Goal: Task Accomplishment & Management: Use online tool/utility

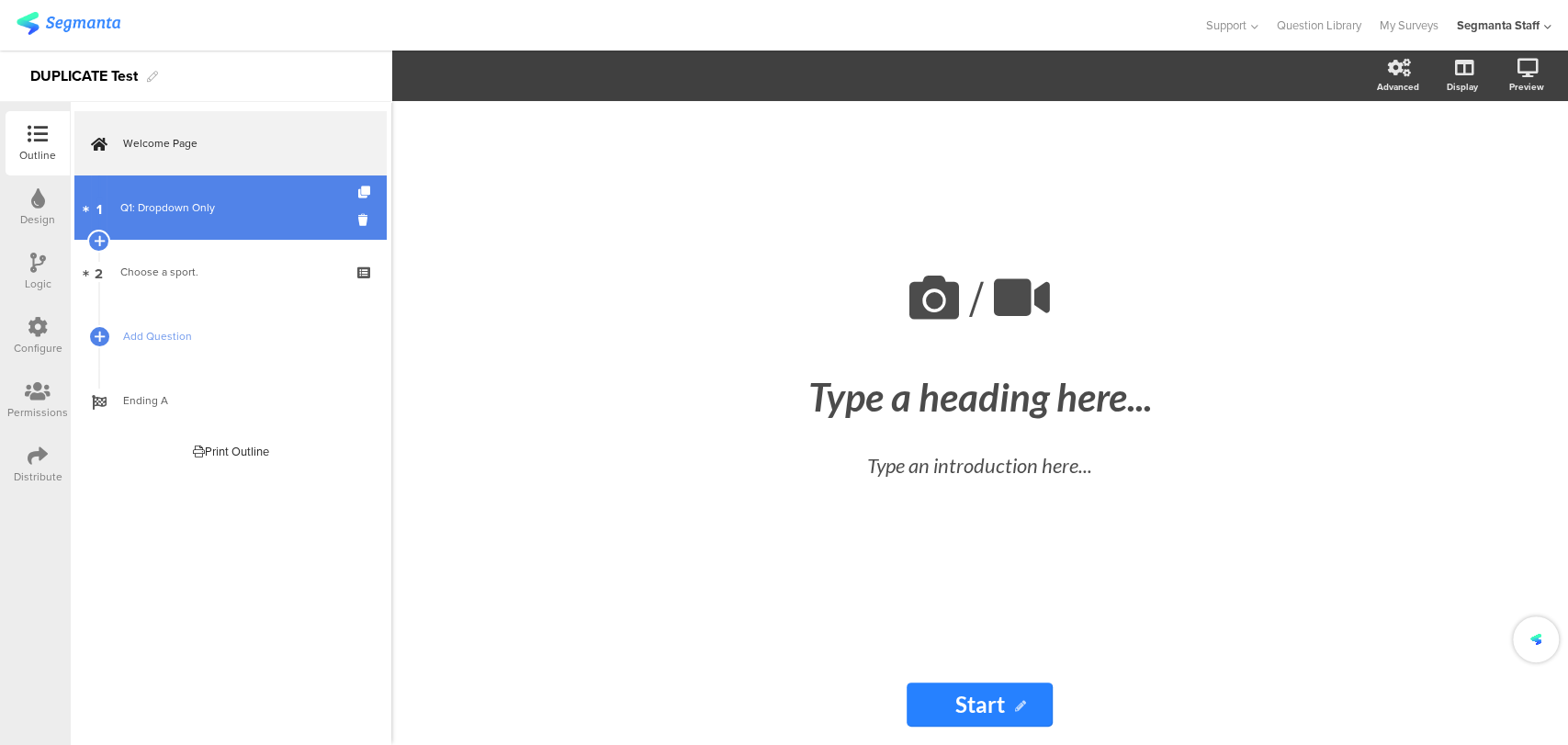
click at [163, 202] on div "Q1: Dropdown Only" at bounding box center [230, 208] width 220 height 18
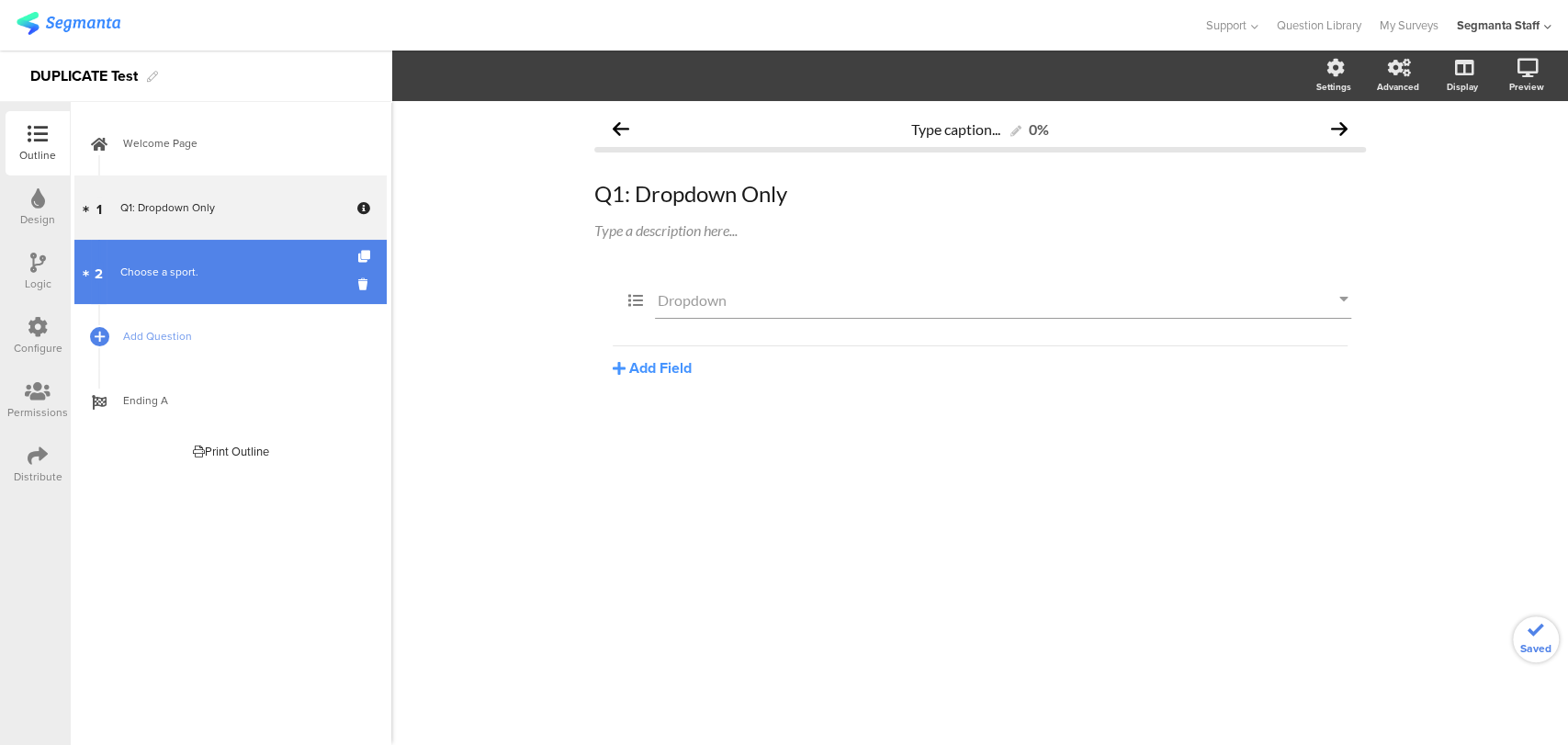
click at [227, 278] on div "Choose a sport." at bounding box center [230, 272] width 220 height 18
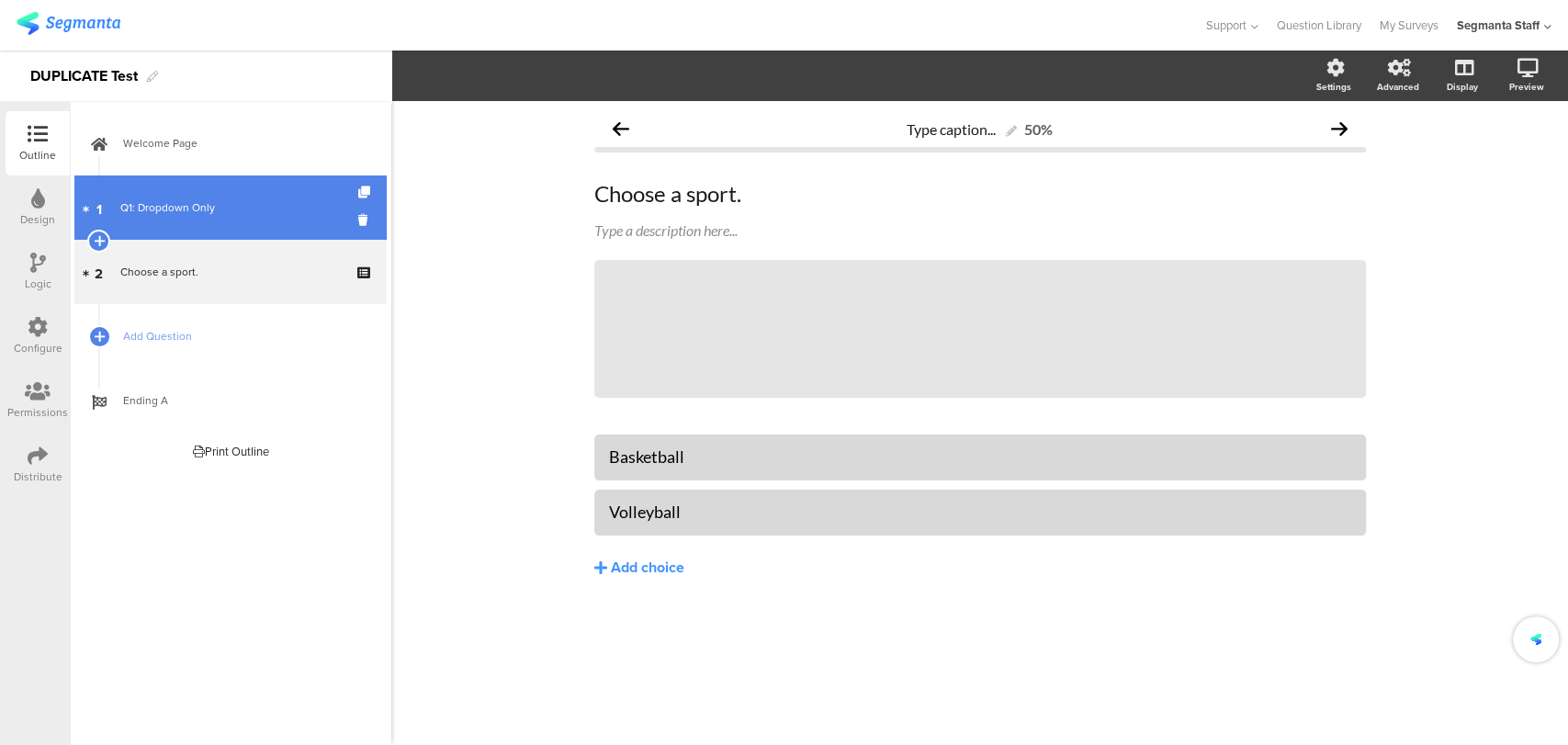
click at [251, 224] on link "1 Q1: Dropdown Only" at bounding box center [230, 208] width 313 height 64
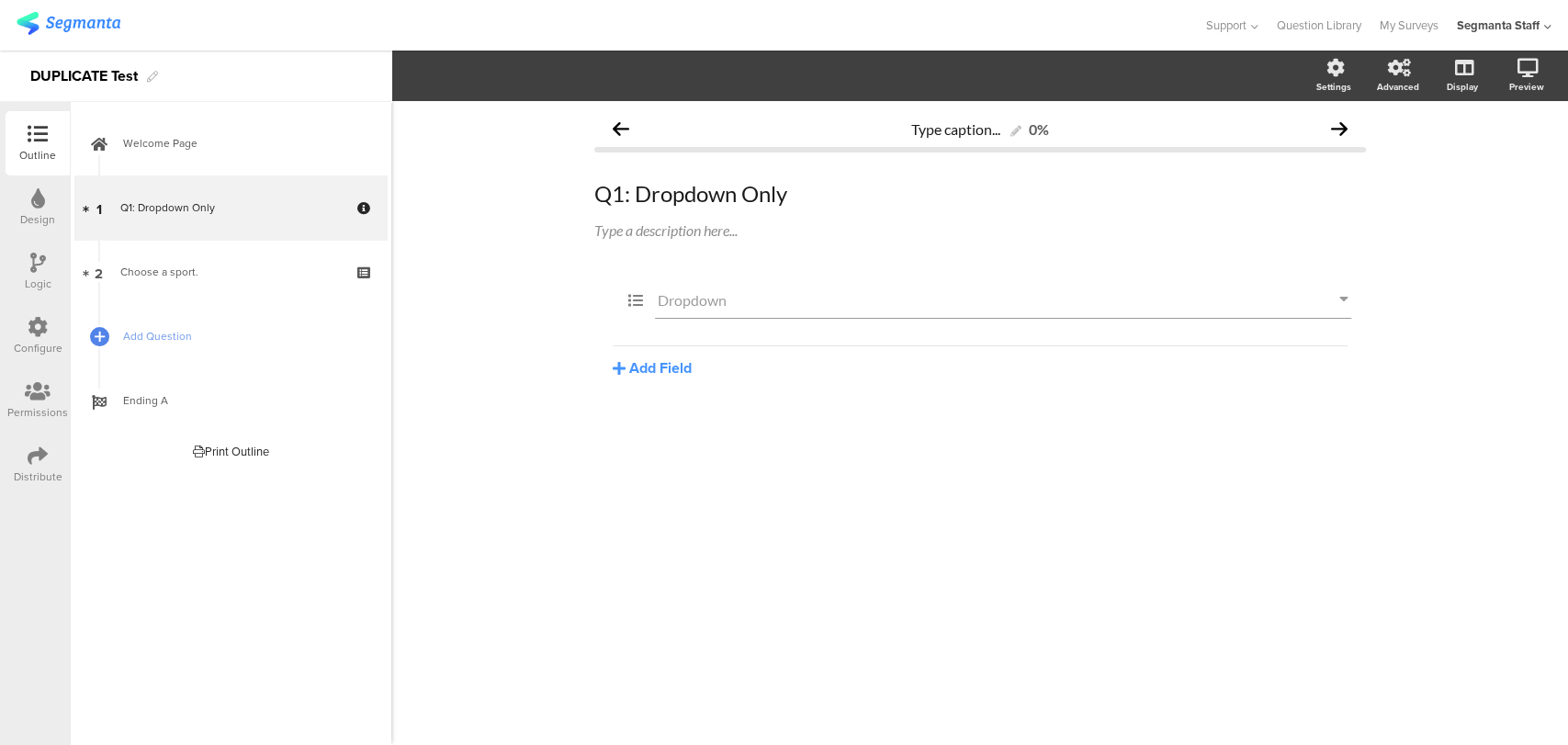
click at [132, 515] on div "Welcome Page 1 Q1: Dropdown Only 2 Choose a sport. Add Question Ending A" at bounding box center [231, 423] width 322 height 643
click at [1409, 17] on link "My Surveys" at bounding box center [1408, 25] width 59 height 51
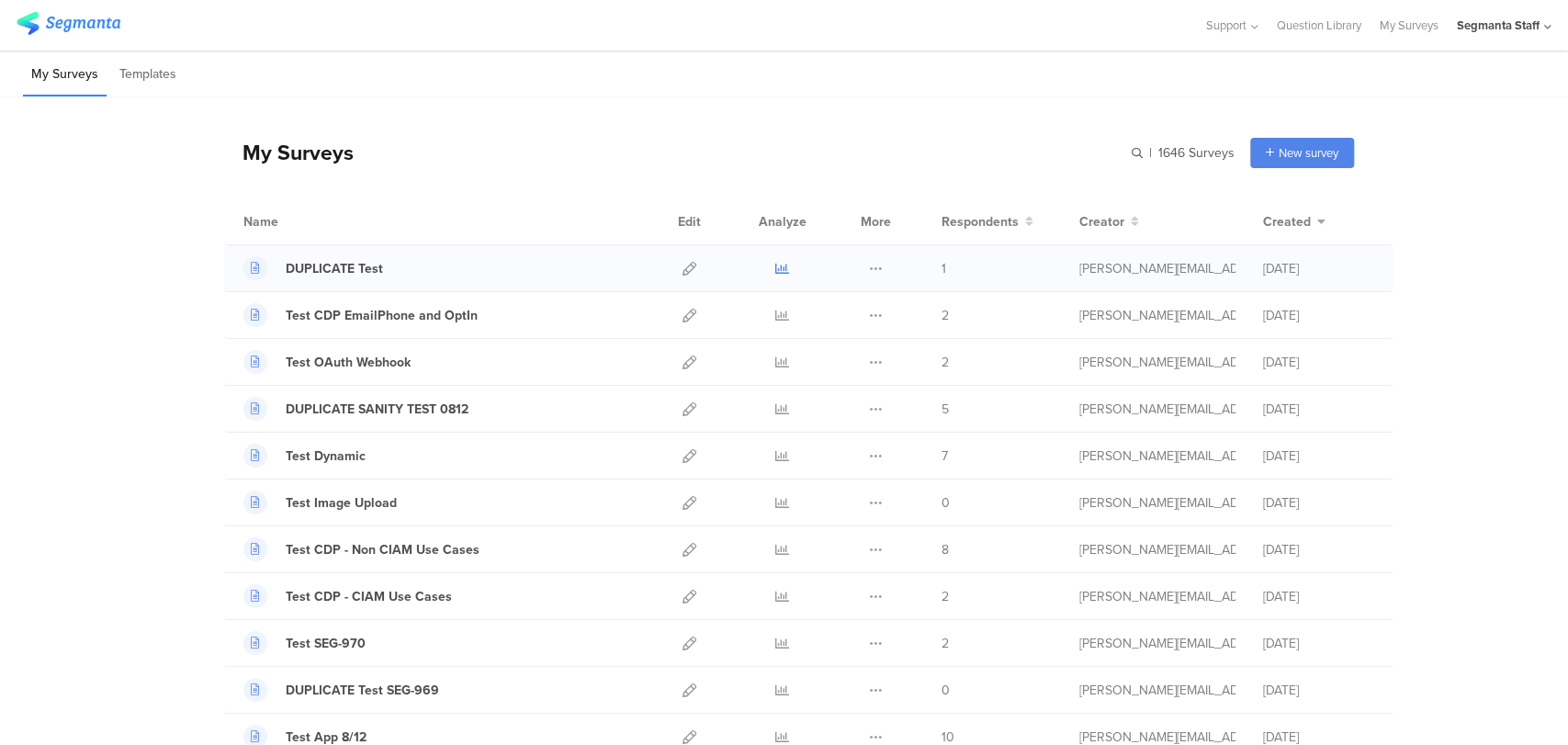
click at [779, 266] on icon at bounding box center [782, 269] width 14 height 14
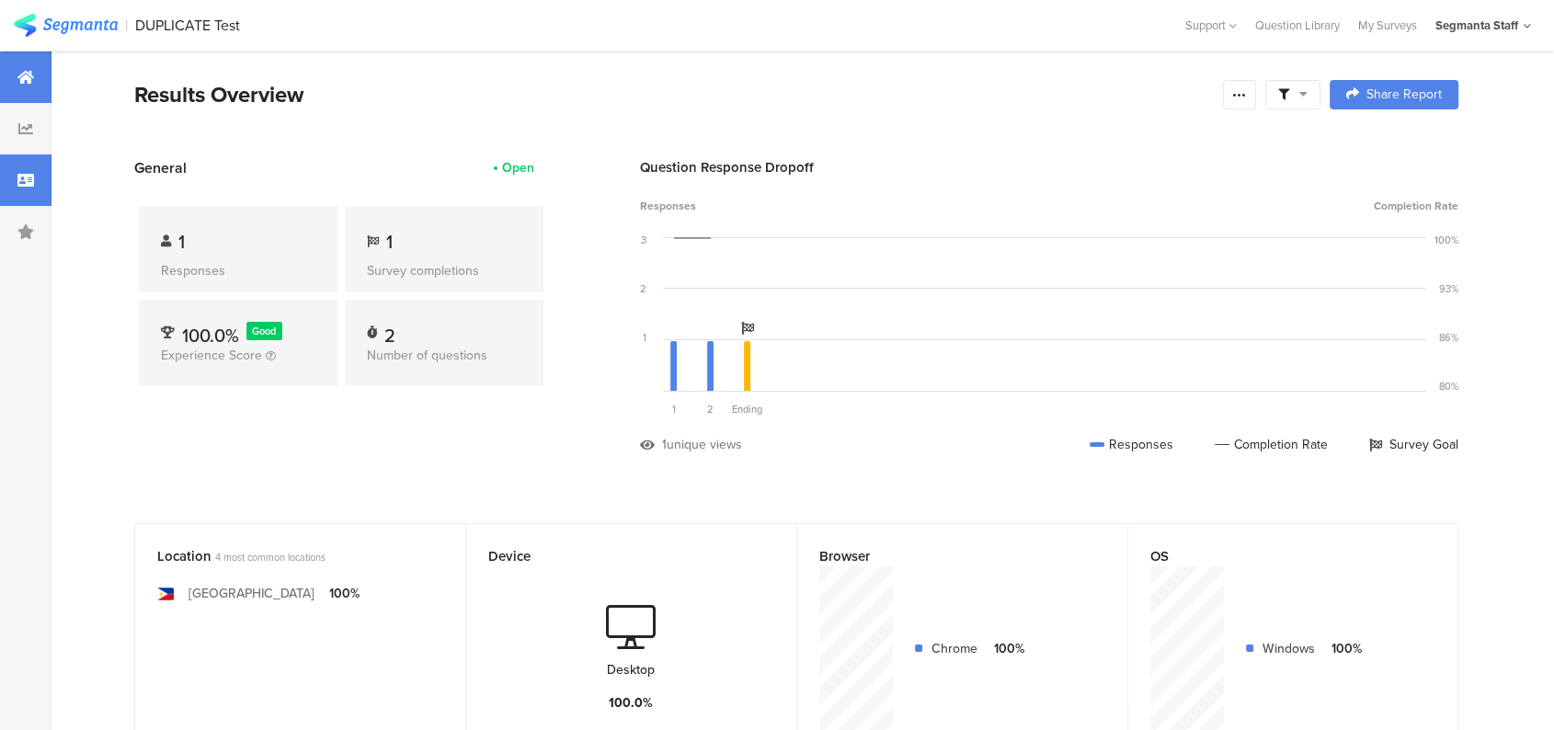
click at [8, 173] on div at bounding box center [25, 179] width 51 height 51
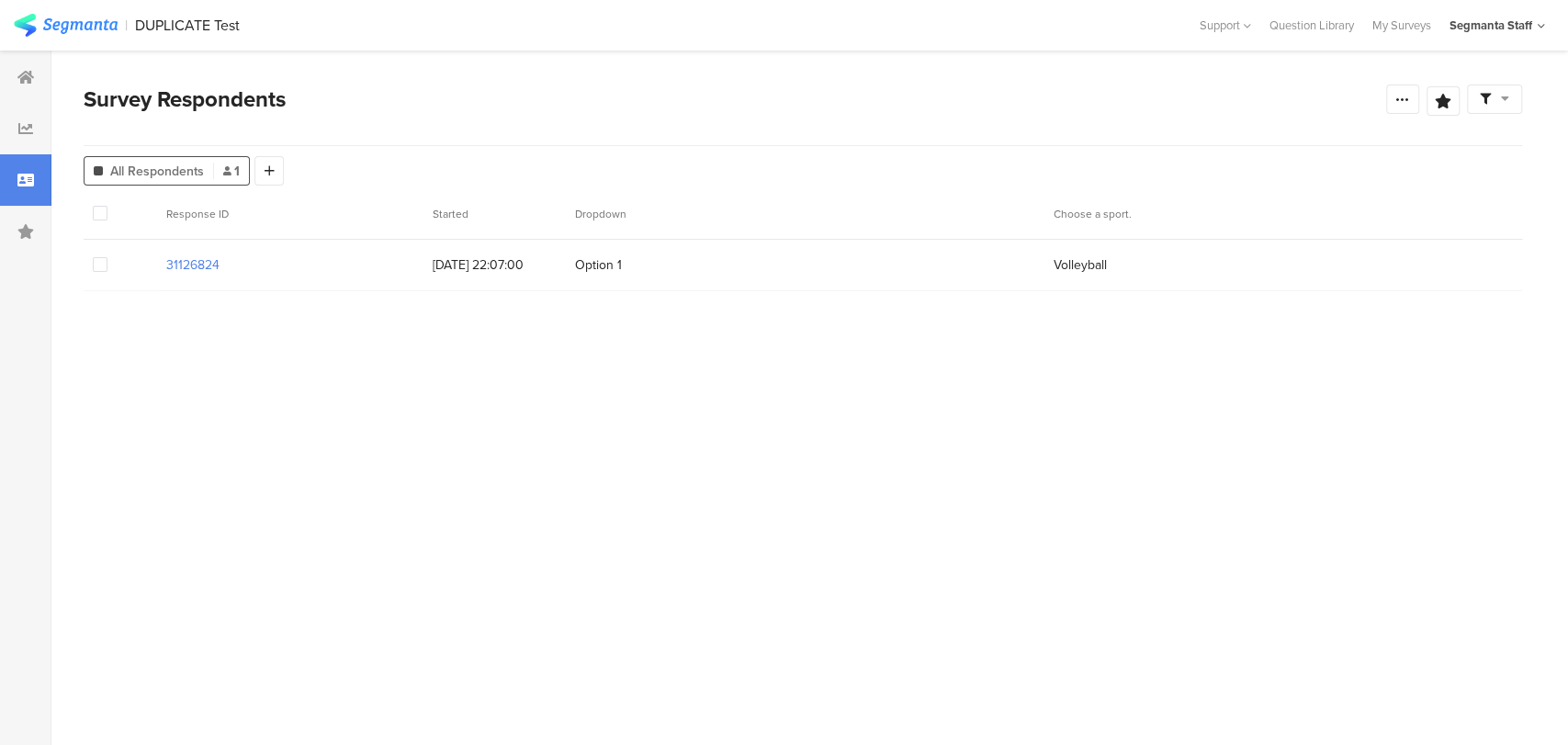
click at [81, 382] on section "Survey Respondents Confidence Level 95 % Preview survey Edit survey Export Resu…" at bounding box center [802, 397] width 1503 height 694
click at [163, 383] on section "Response ID Started Dropdown Choose a sport. 31126824 [DATE] 22:07:00 Option 1 …" at bounding box center [803, 446] width 1438 height 515
